Goal: Information Seeking & Learning: Learn about a topic

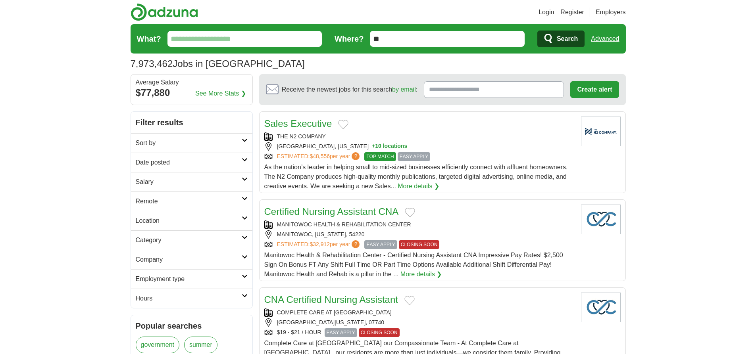
scroll to position [685, 0]
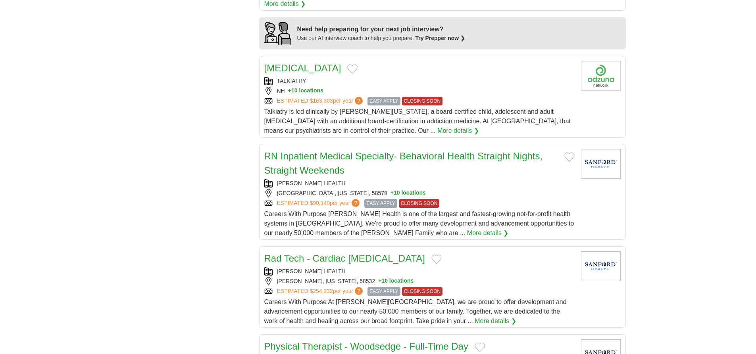
type input "********"
